Goal: Task Accomplishment & Management: Manage account settings

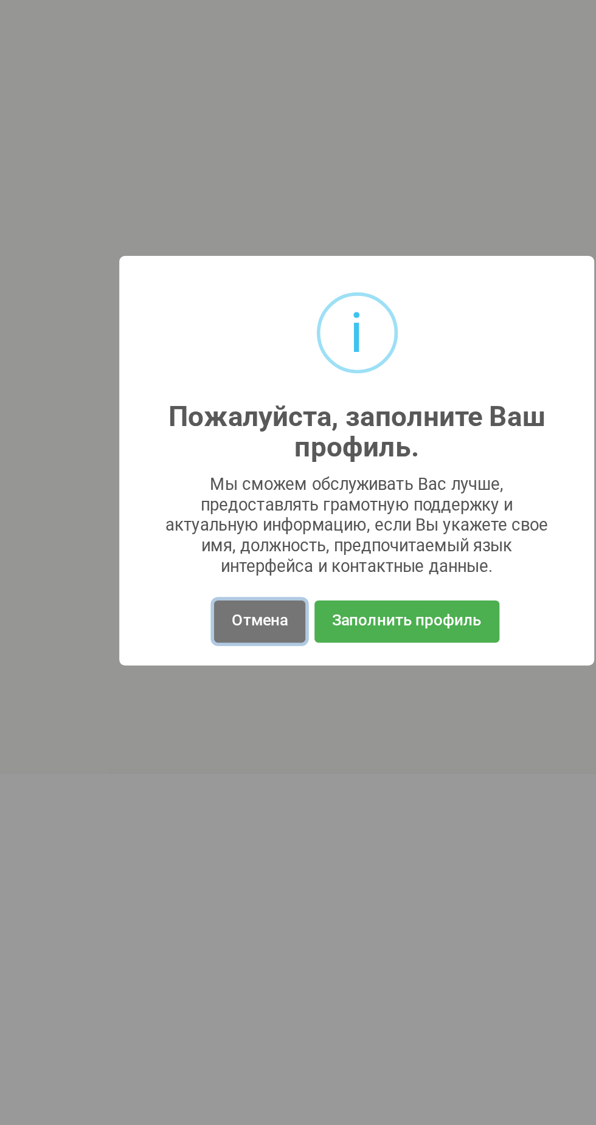
click at [260, 646] on button "Отмена" at bounding box center [246, 648] width 48 height 22
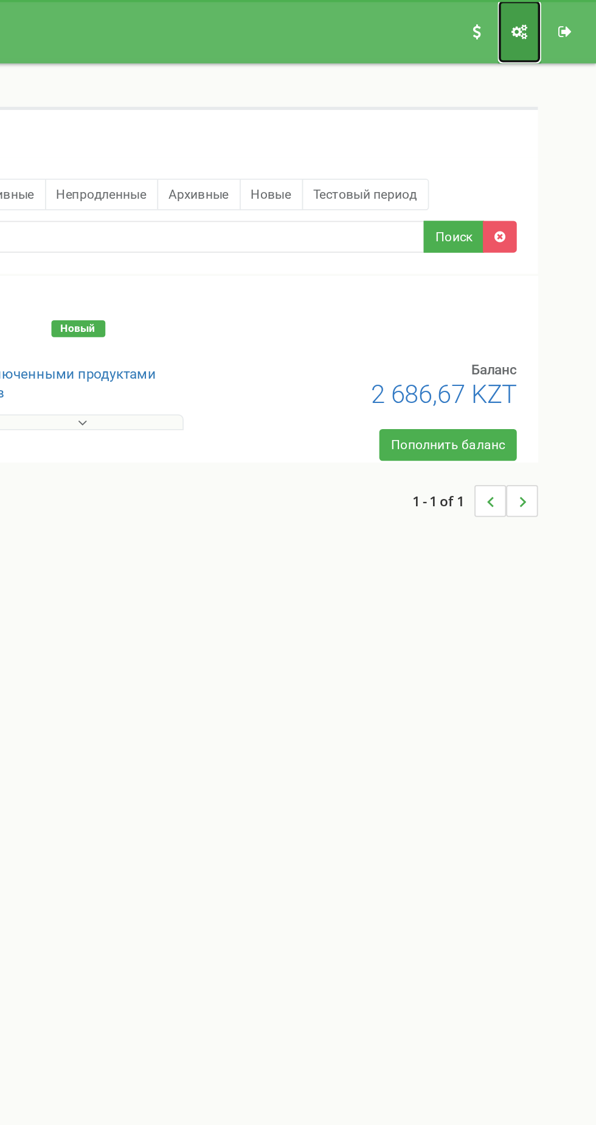
click at [551, 22] on link "Настройки профиля" at bounding box center [551, 18] width 25 height 36
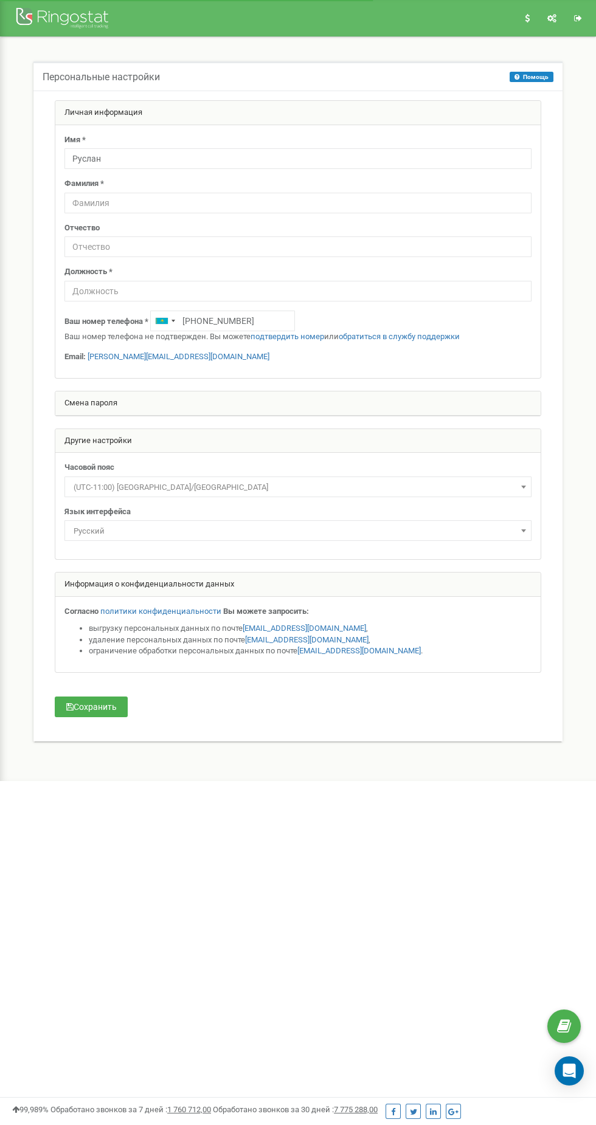
click at [580, 1072] on div "Open Intercom Messenger" at bounding box center [568, 1071] width 29 height 29
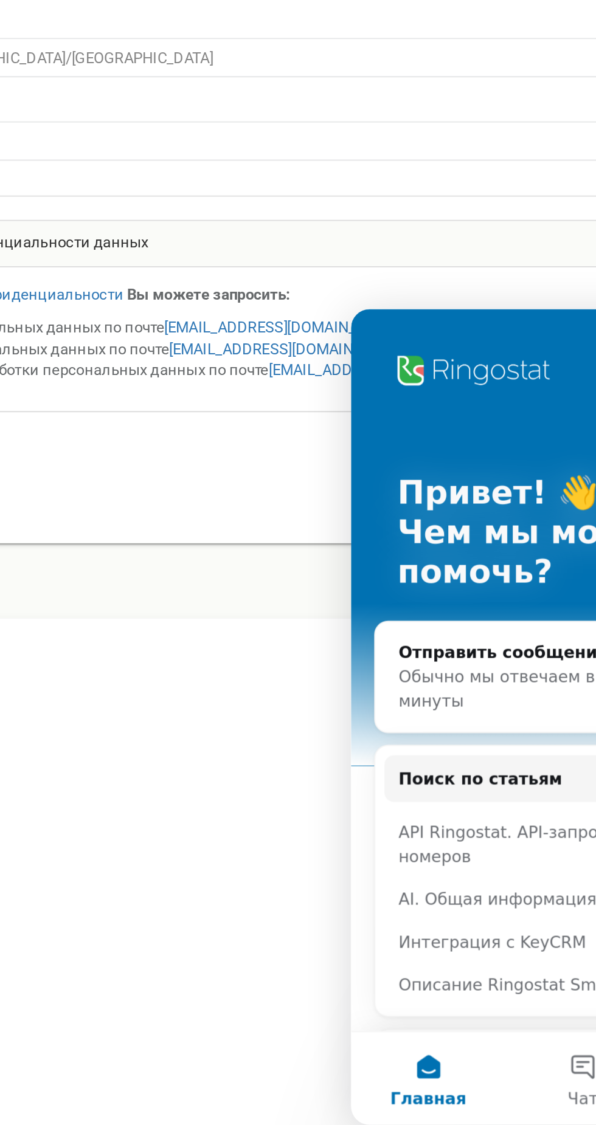
click at [411, 511] on div "Обычно мы отвечаем в течение менее минуты" at bounding box center [465, 508] width 178 height 26
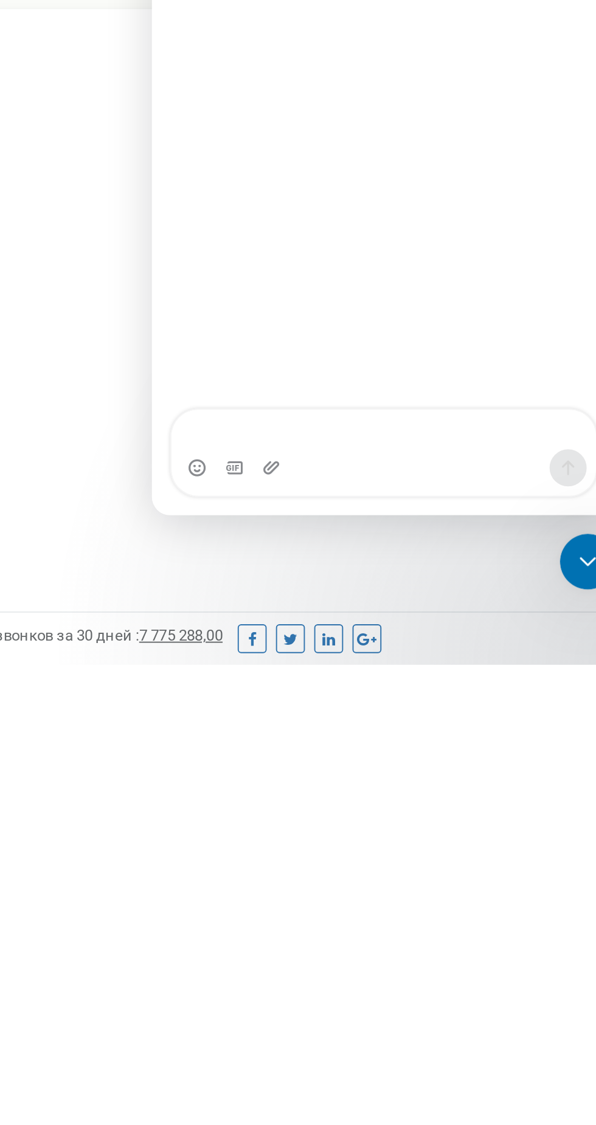
type textarea "O"
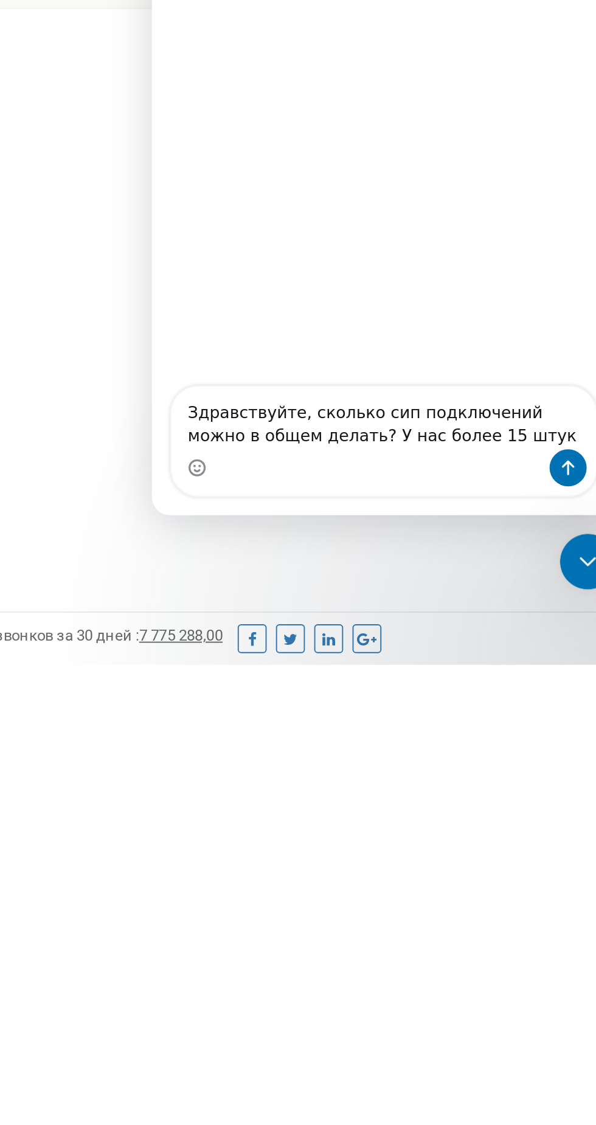
scroll to position [13, 0]
type textarea "Здравствуйте, сколько сип подключений можно в общем делать? У нас более 15 штук"
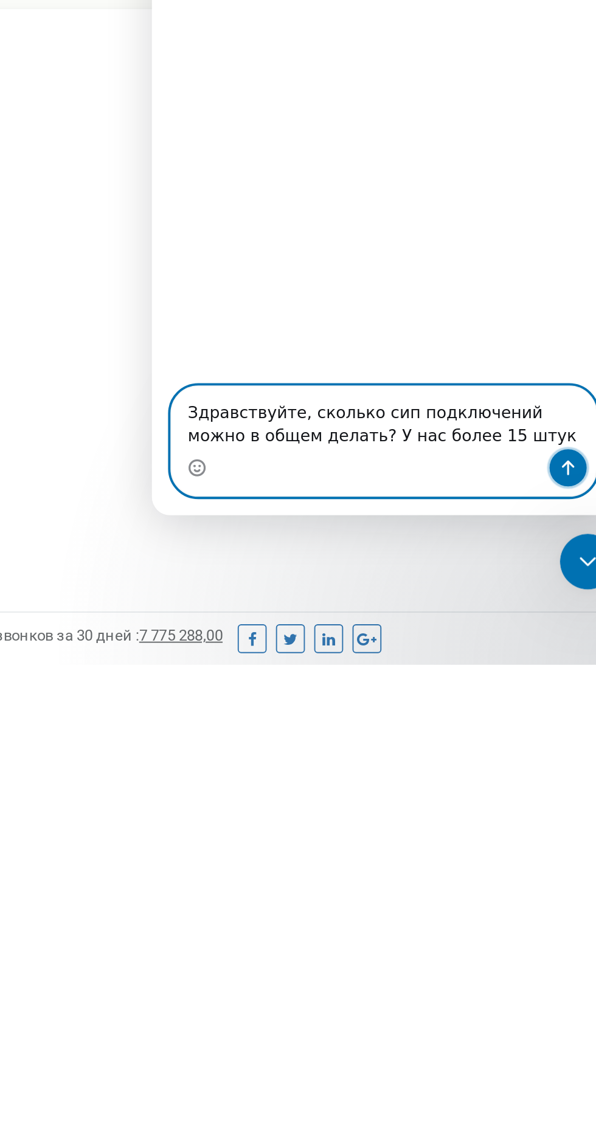
click at [370, 103] on icon "Отправить сообщение…" at bounding box center [370, 103] width 7 height 8
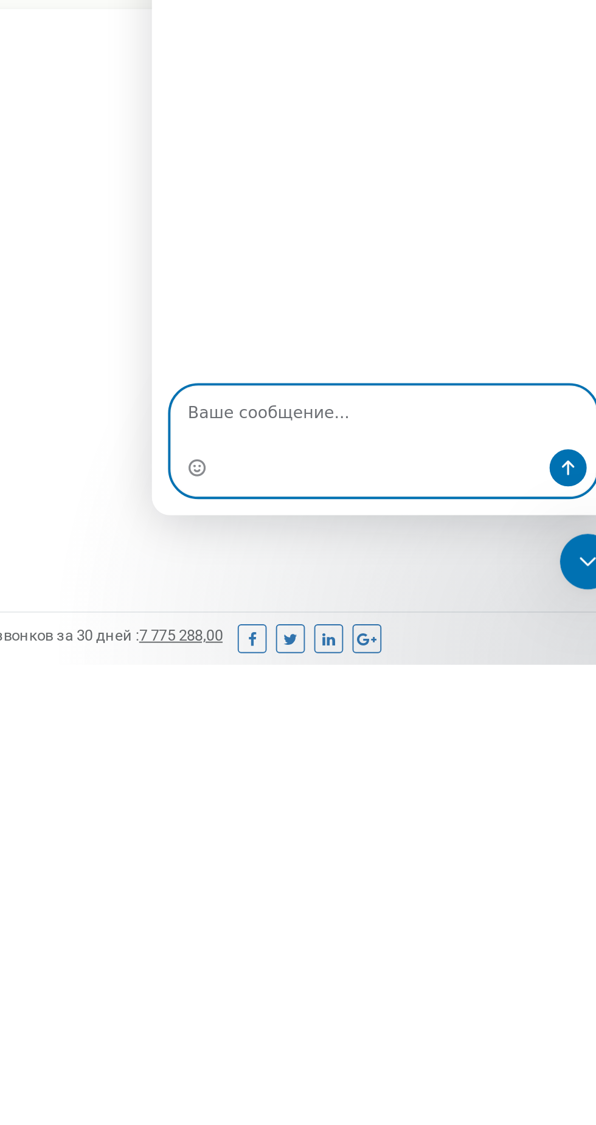
scroll to position [0, 0]
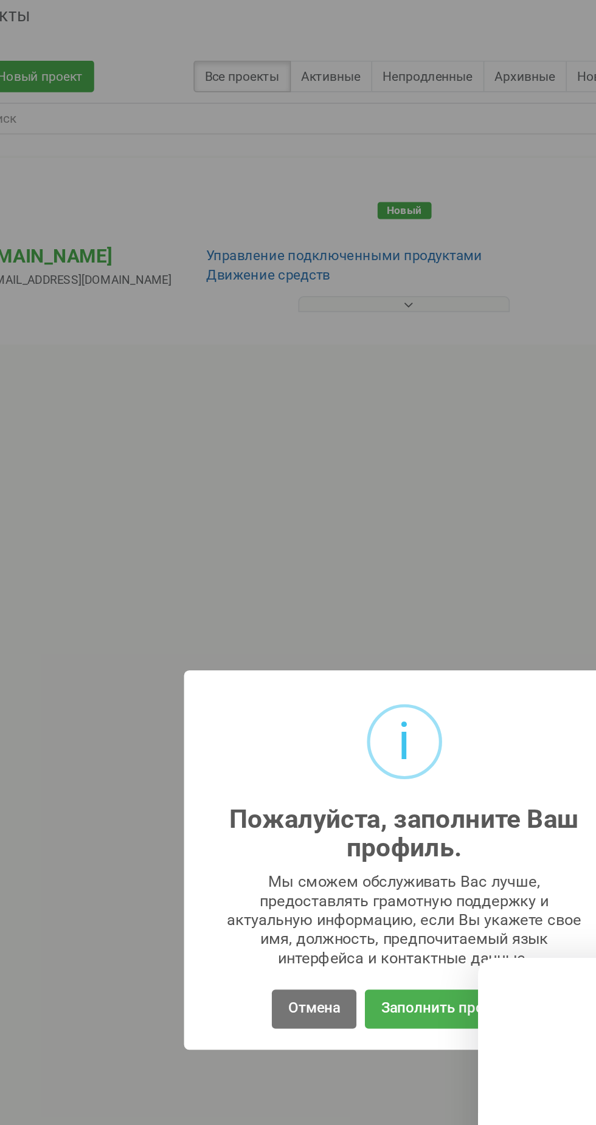
click at [311, 647] on button "Заполнить профиль" at bounding box center [324, 648] width 98 height 22
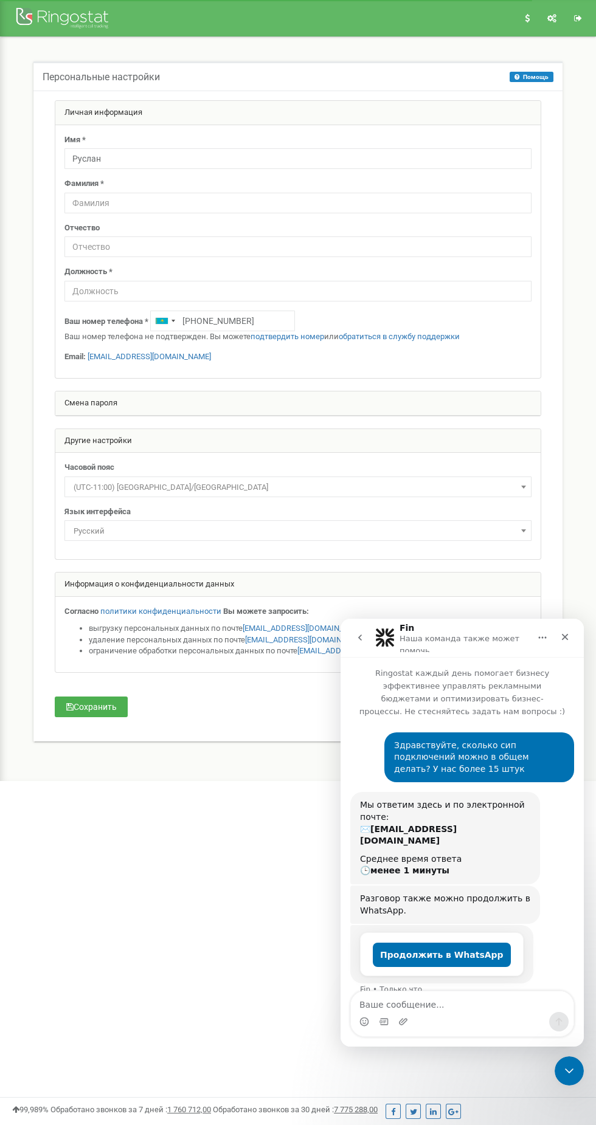
click at [295, 488] on span "(UTC-11:00) Pacific/Midway" at bounding box center [298, 487] width 458 height 17
type input "т"
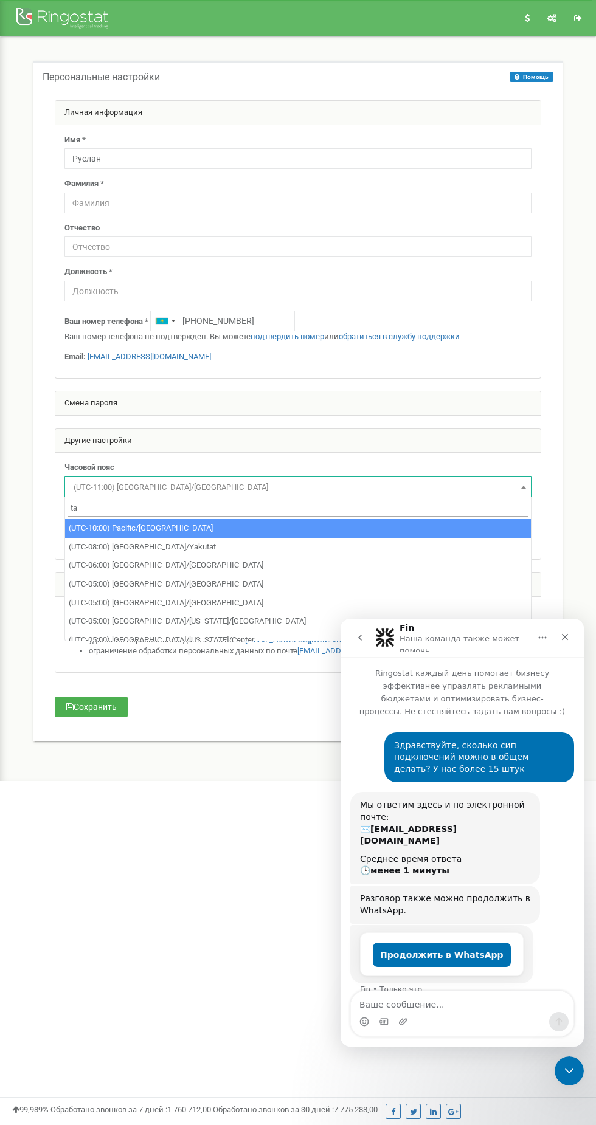
type input "tas"
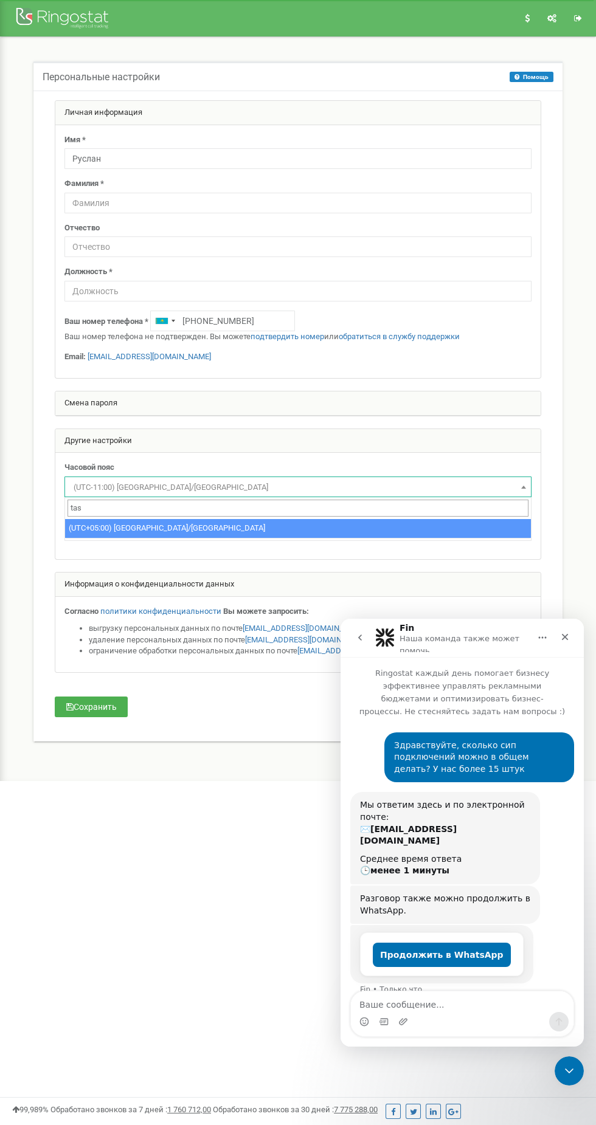
select select "Asia/Tashkent"
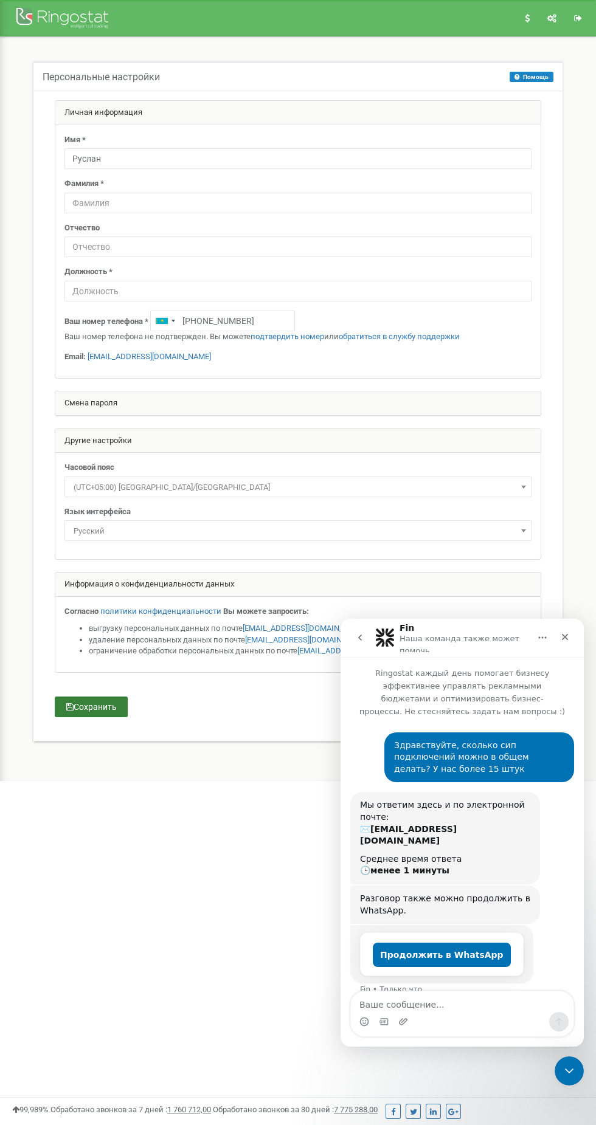
click at [120, 709] on button "Сохранить" at bounding box center [91, 707] width 73 height 21
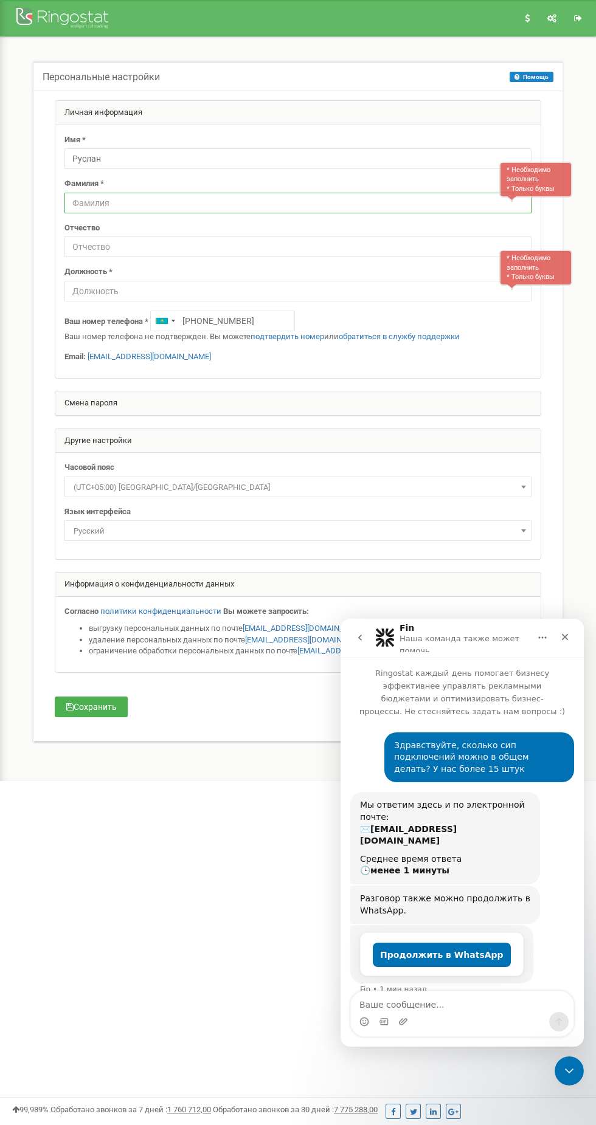
click at [275, 202] on input "text" at bounding box center [297, 203] width 467 height 21
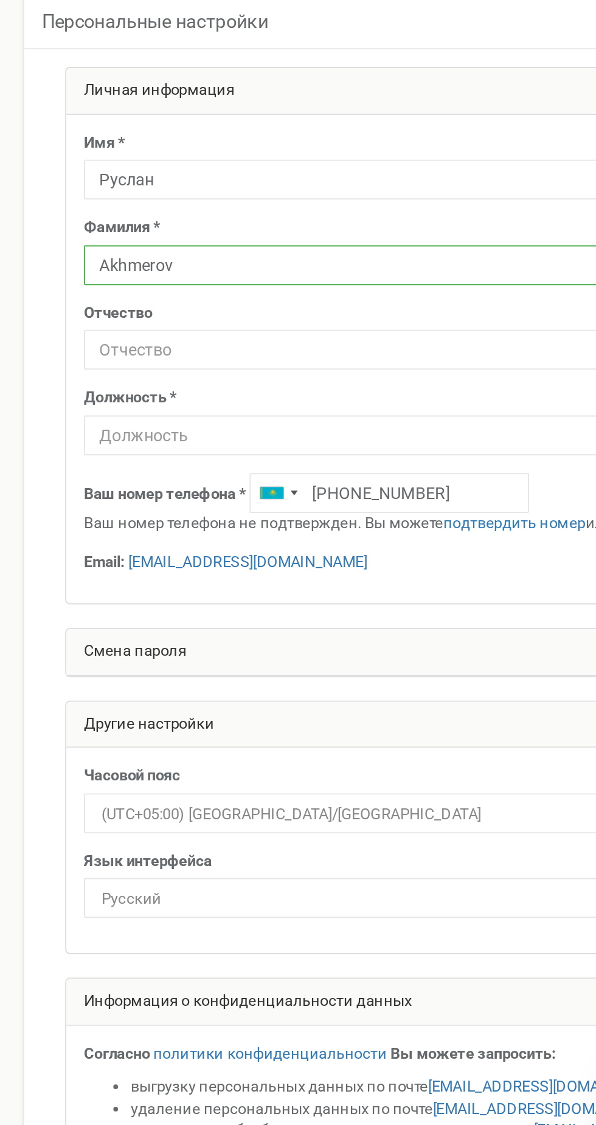
type input "Akhmerov"
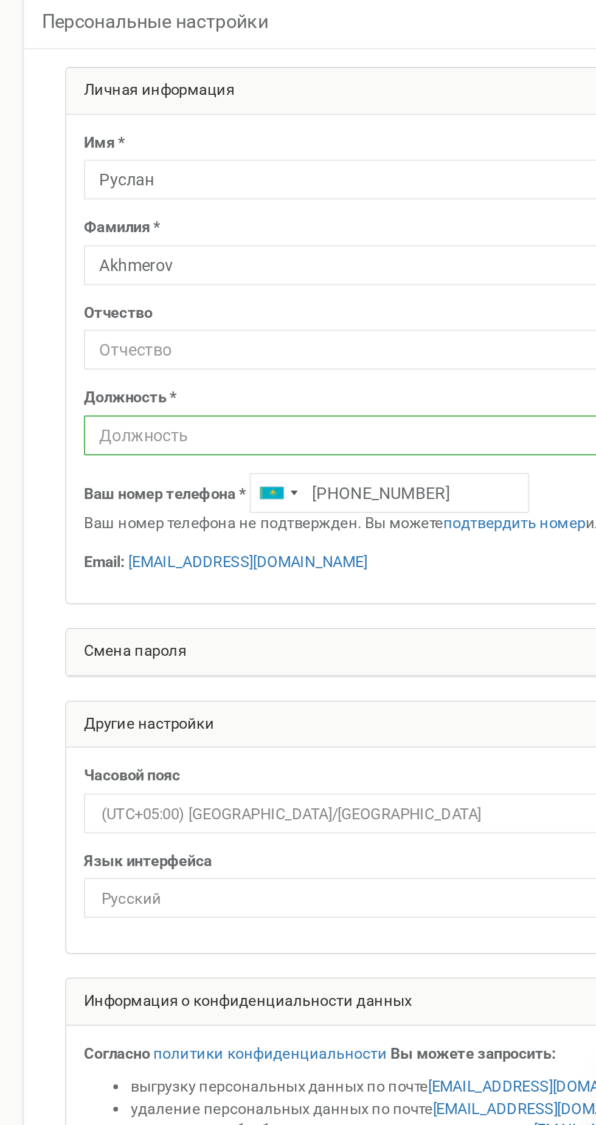
click at [201, 290] on input "text" at bounding box center [297, 291] width 467 height 21
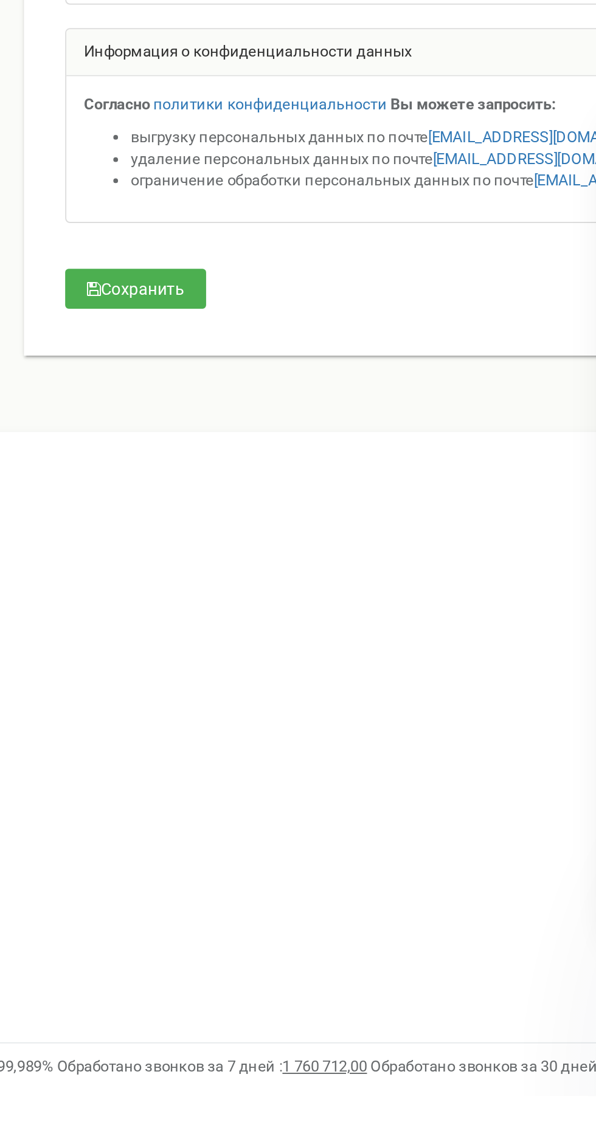
type input "It dir"
click at [117, 711] on button "Сохранить" at bounding box center [91, 707] width 73 height 21
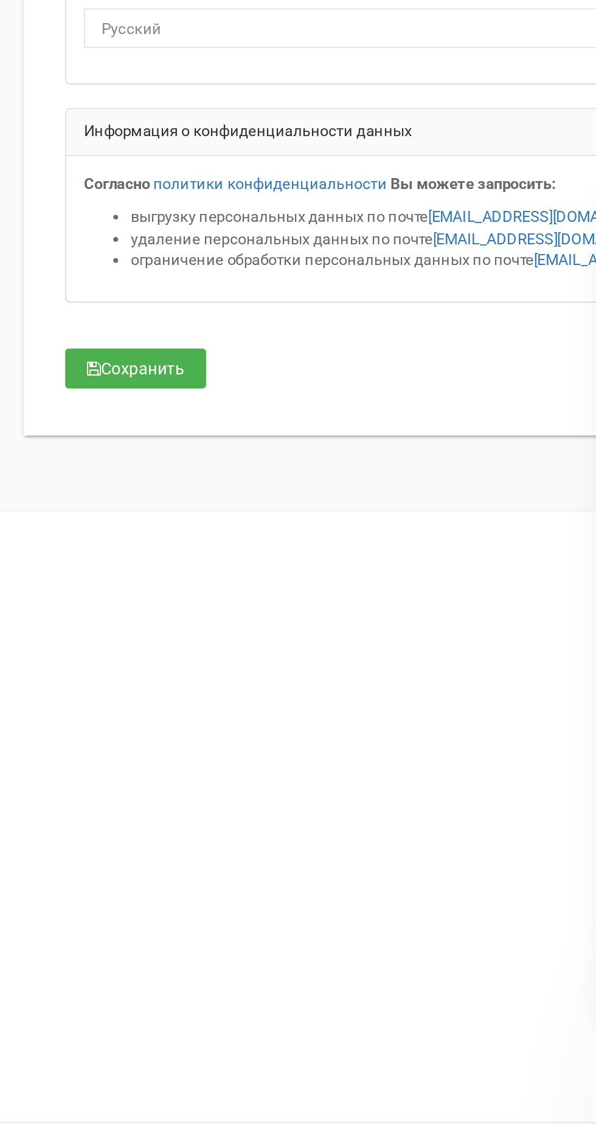
scroll to position [108, 0]
